Goal: Use online tool/utility: Utilize a website feature to perform a specific function

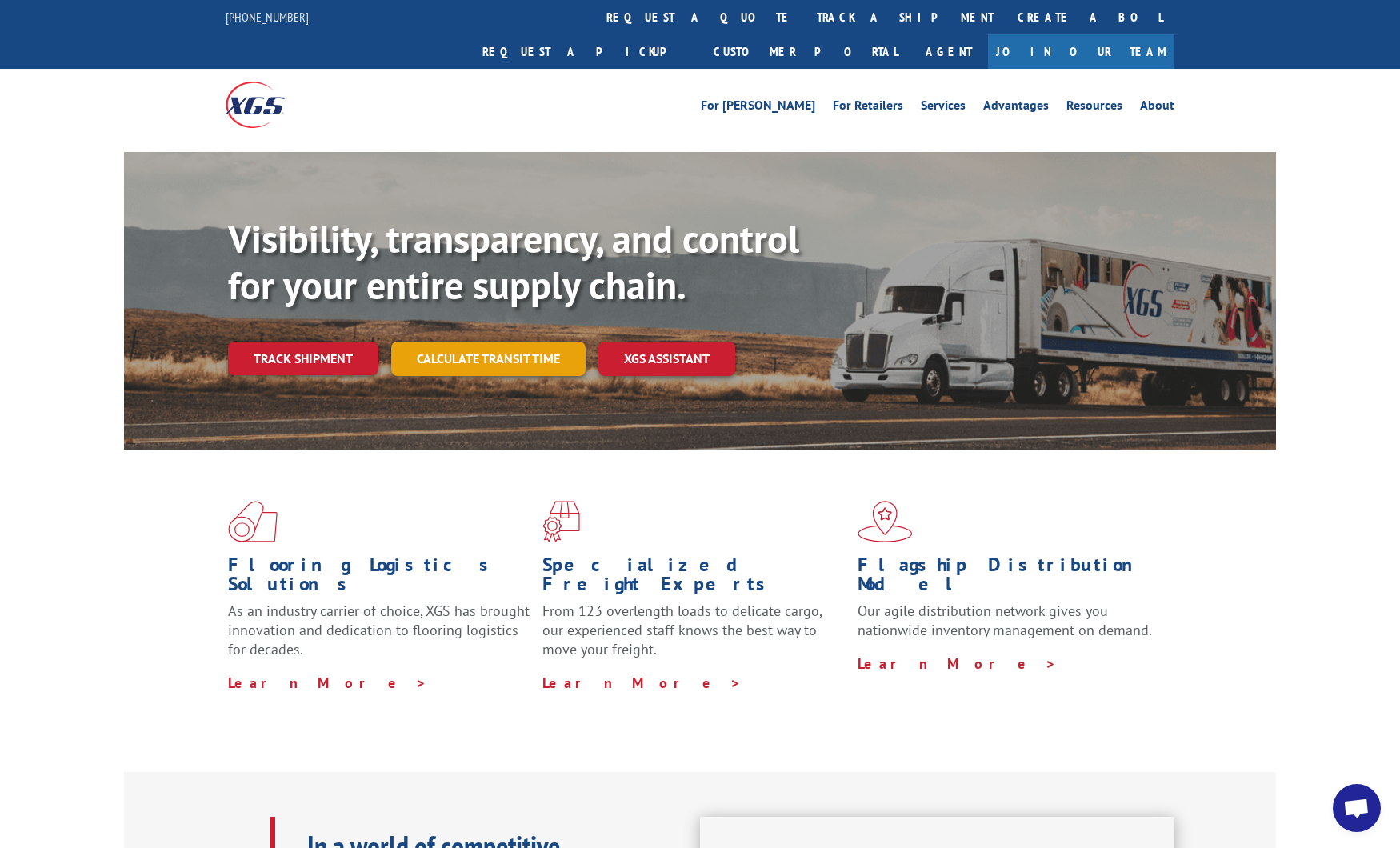
scroll to position [7879, 0]
click at [467, 342] on link "Calculate transit time" at bounding box center [488, 359] width 194 height 34
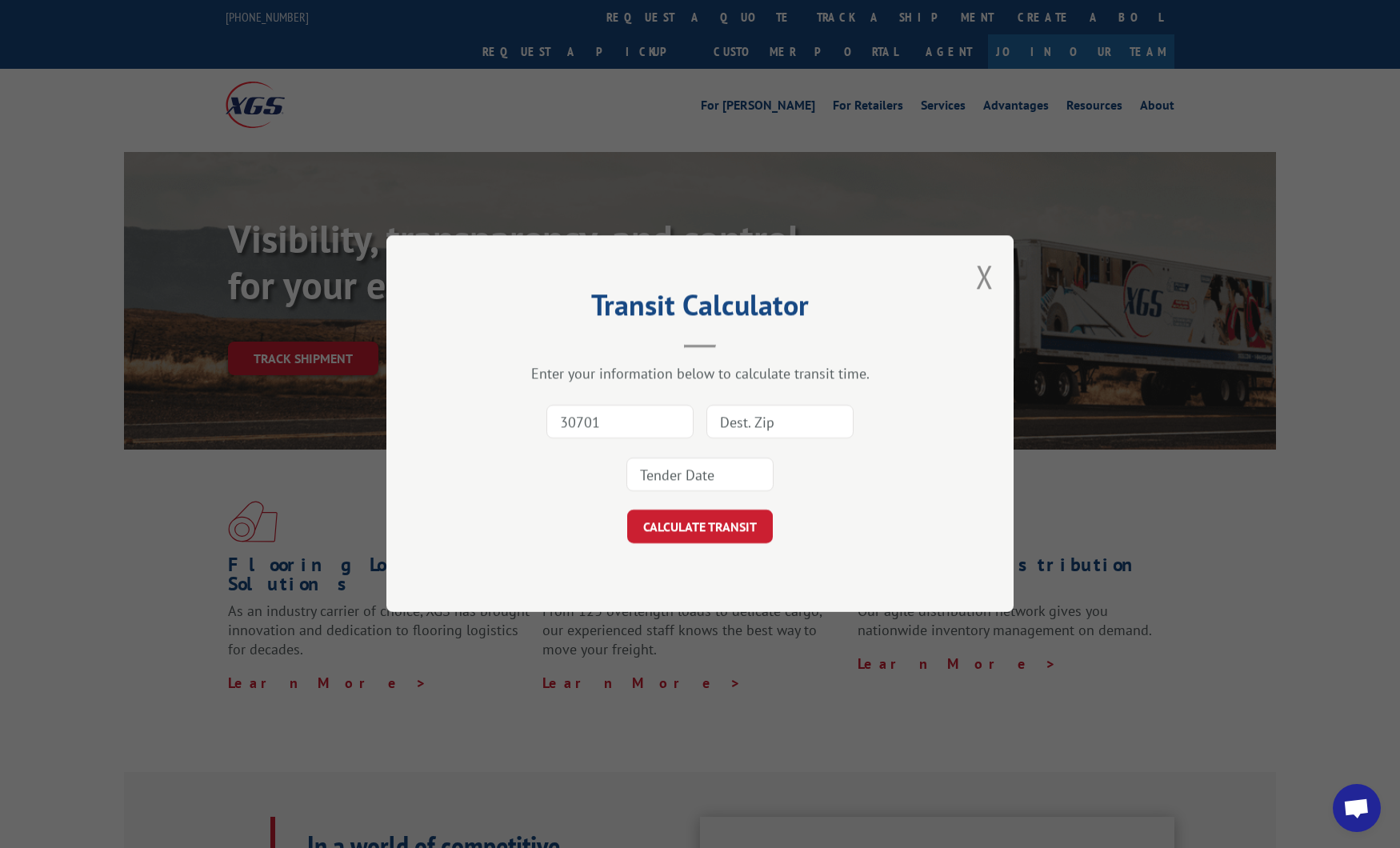
type input "30701"
click at [757, 421] on input at bounding box center [779, 422] width 147 height 34
type input "73301"
click at [708, 479] on input at bounding box center [699, 475] width 147 height 34
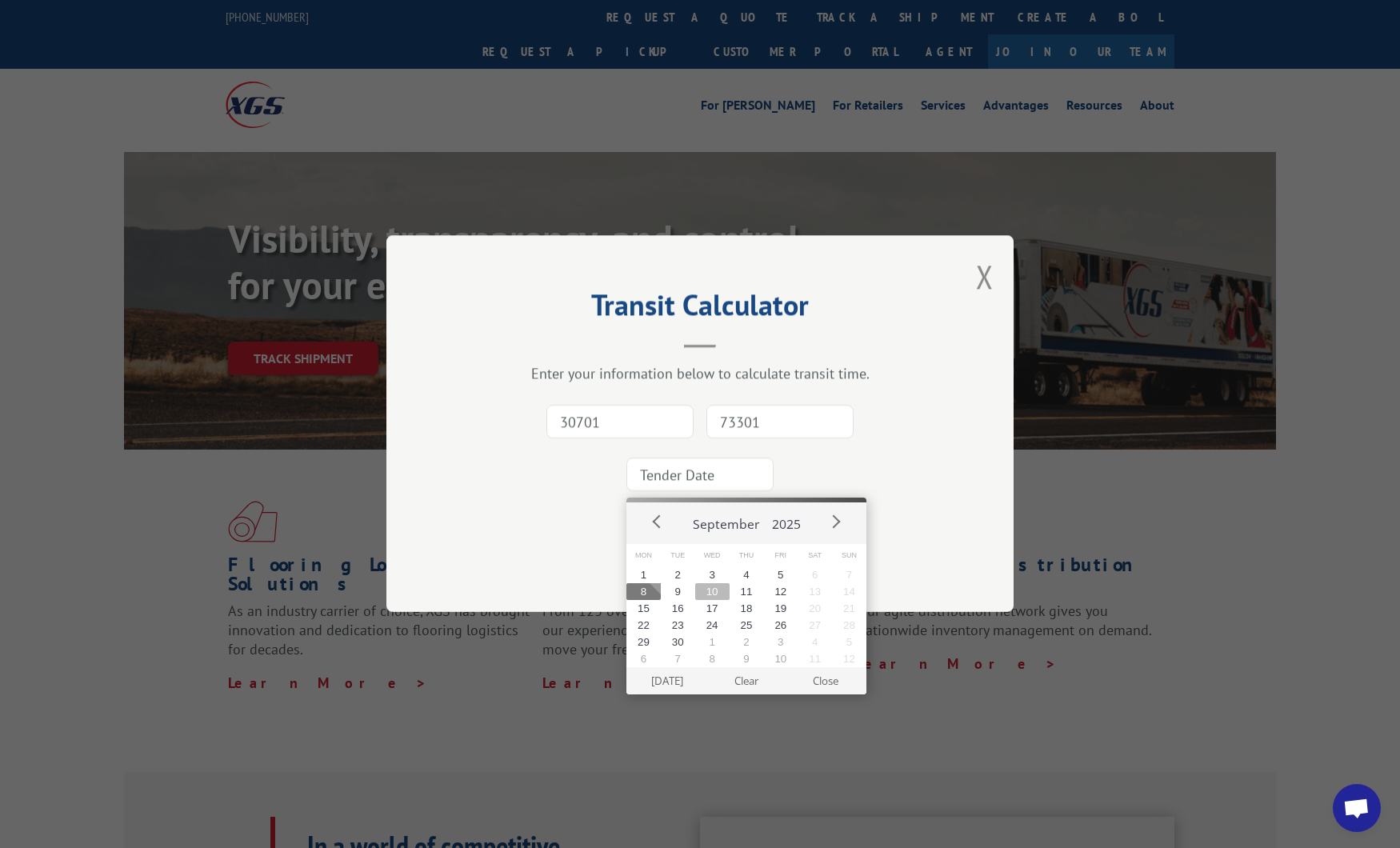
click at [704, 595] on button "10" at bounding box center [712, 592] width 34 height 17
type input "[DATE]"
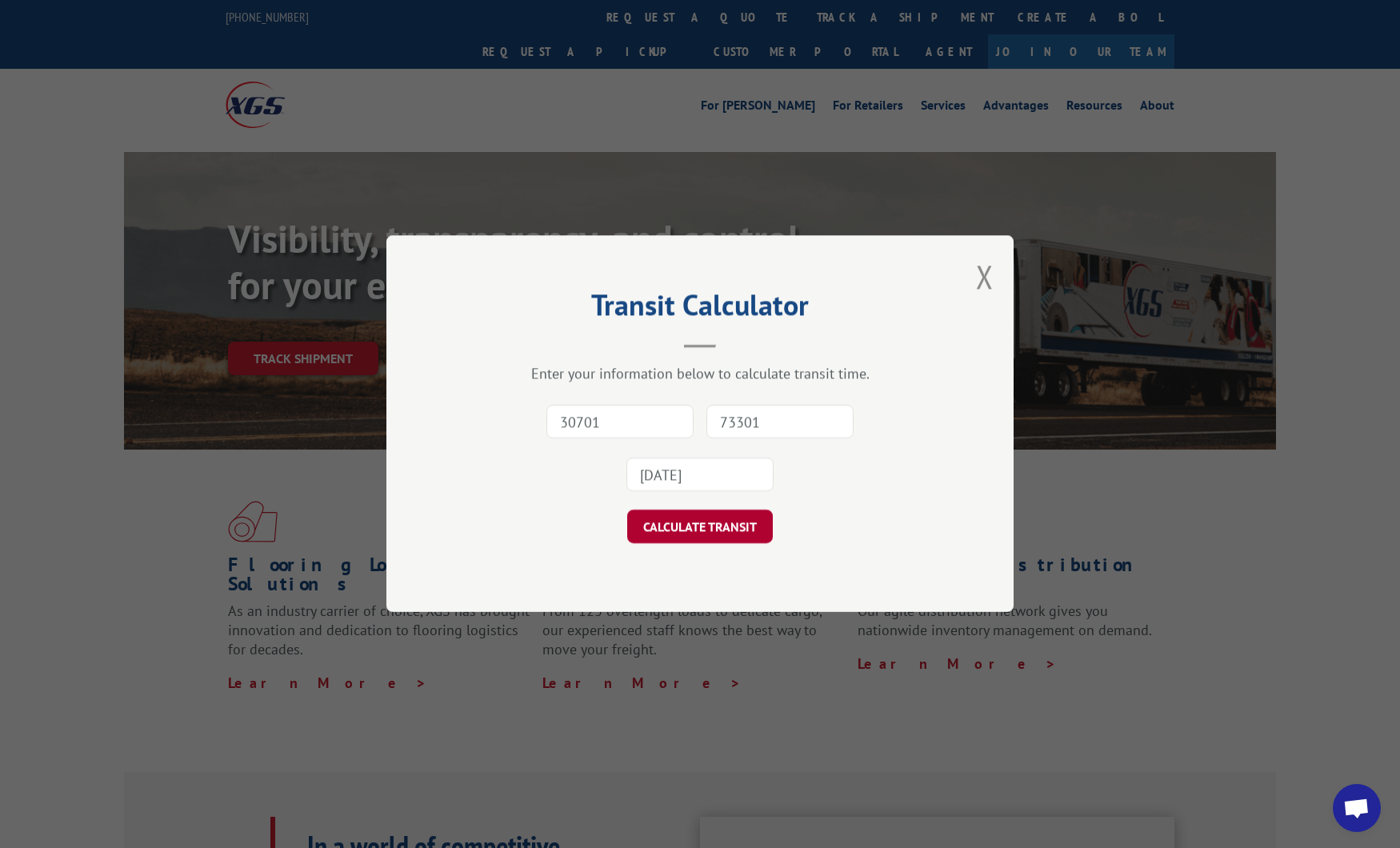
click at [711, 529] on button "CALCULATE TRANSIT" at bounding box center [699, 527] width 145 height 34
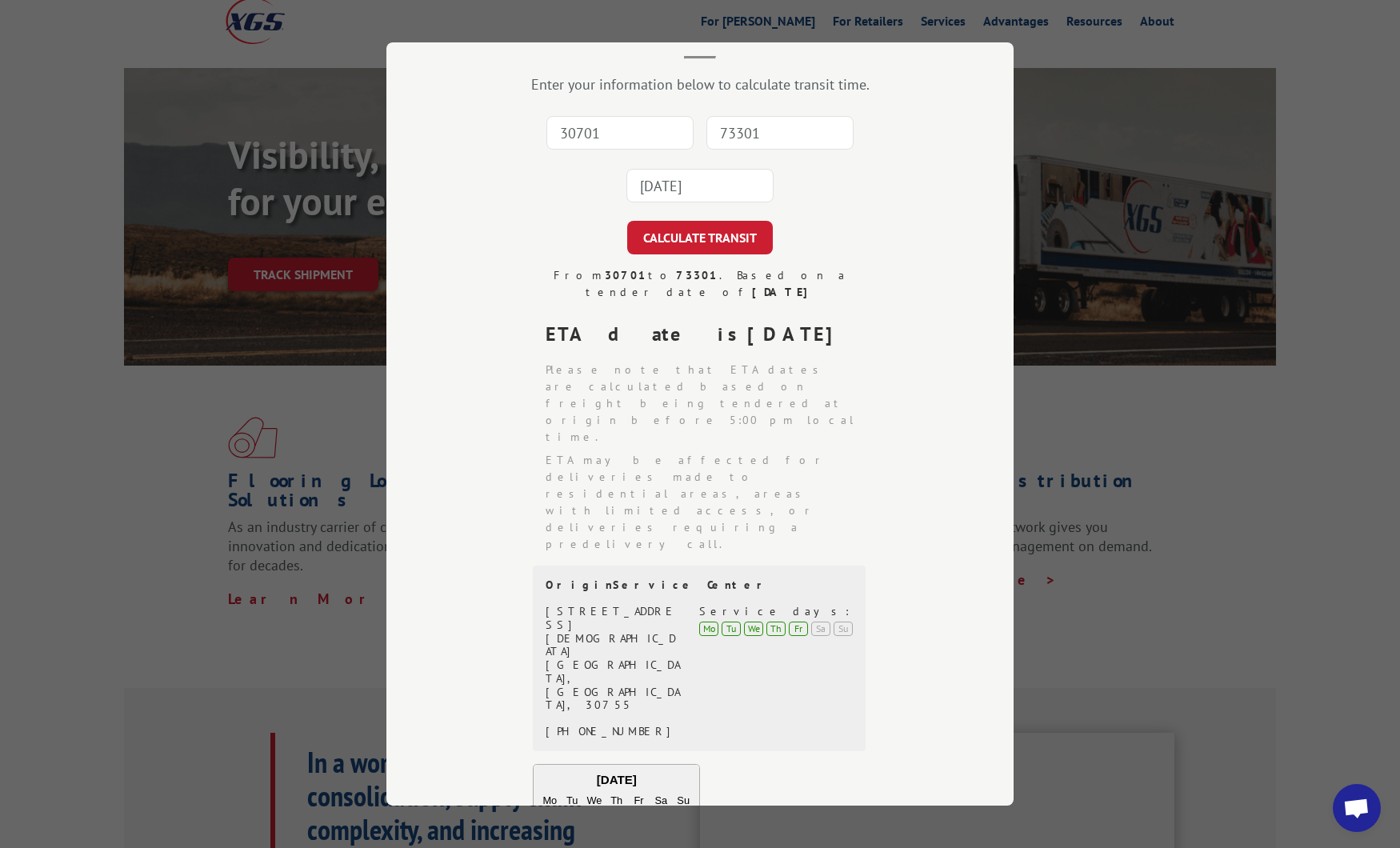
scroll to position [16, 0]
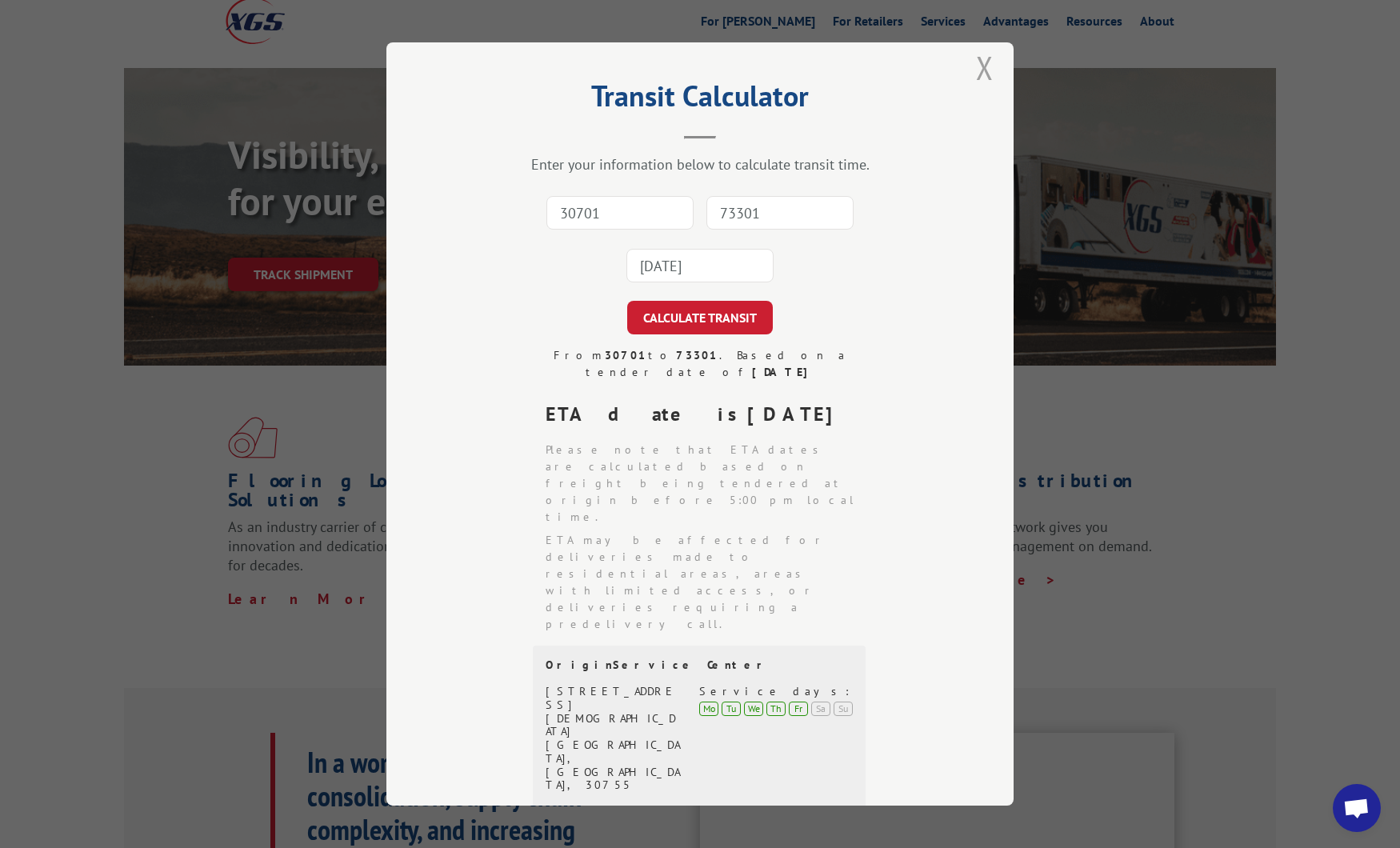
click at [979, 76] on button "Close modal" at bounding box center [984, 67] width 17 height 42
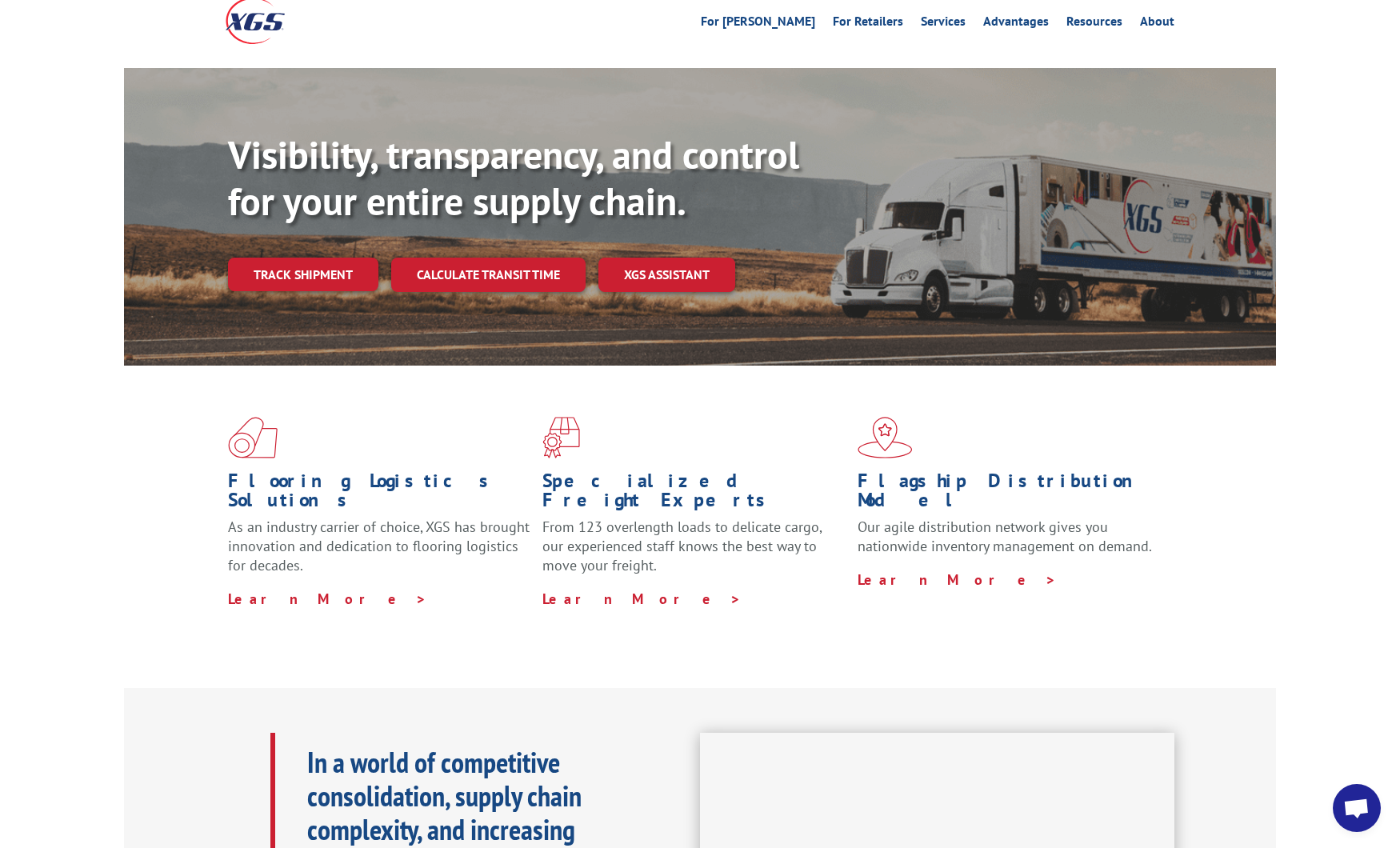
scroll to position [7879, 0]
